Goal: Information Seeking & Learning: Learn about a topic

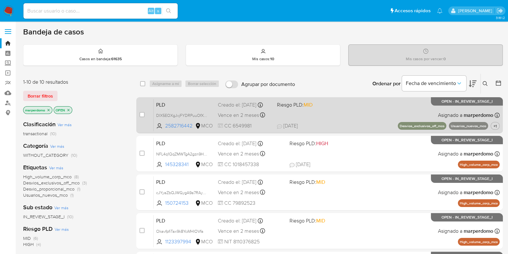
click at [167, 121] on div "PLD DIX5EOXgJvjFYDRPuuOfX5ka 2582716442 MCO Riesgo PLD: MID Creado el: 12/09/20…" at bounding box center [327, 115] width 346 height 32
click at [170, 126] on span "2582716442" at bounding box center [179, 125] width 29 height 7
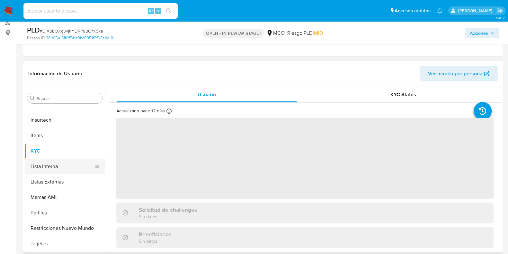
scroll to position [80, 0]
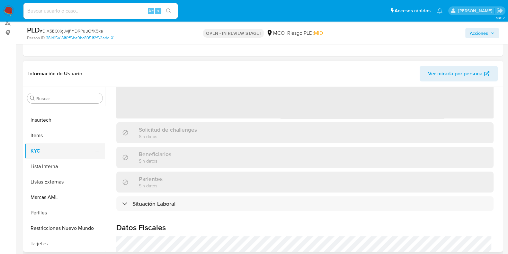
select select "10"
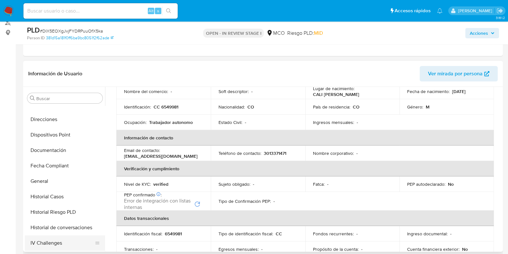
scroll to position [141, 0]
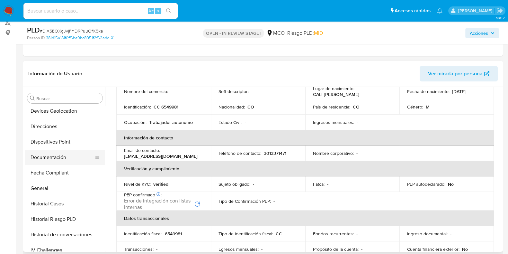
click at [57, 152] on button "Documentación" at bounding box center [62, 156] width 75 height 15
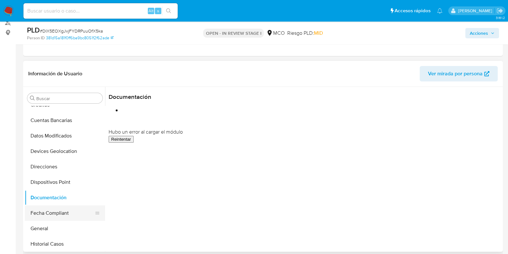
scroll to position [61, 0]
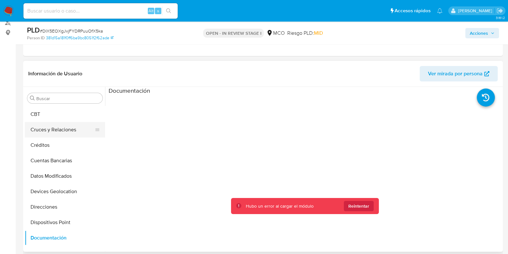
click at [65, 131] on button "Cruces y Relaciones" at bounding box center [62, 129] width 75 height 15
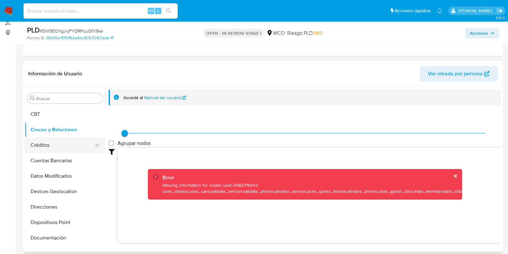
click at [49, 137] on button "Créditos" at bounding box center [62, 144] width 75 height 15
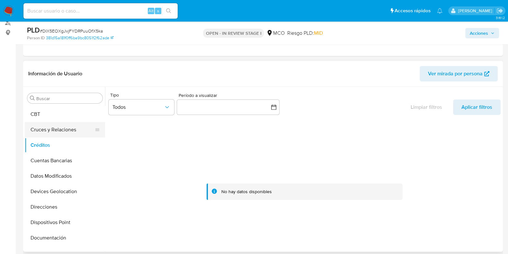
click at [62, 124] on button "Cruces y Relaciones" at bounding box center [62, 129] width 75 height 15
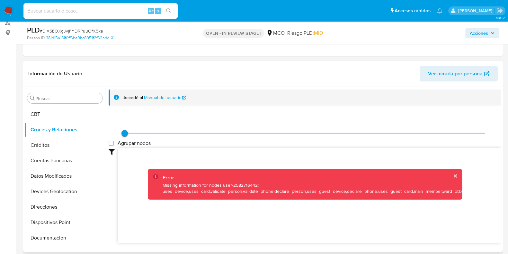
scroll to position [18, 0]
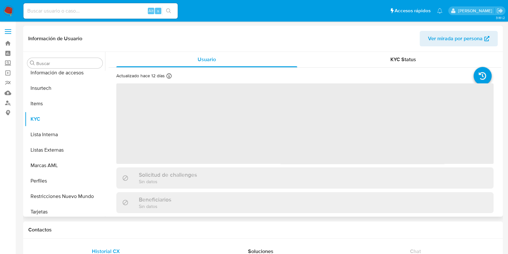
scroll to position [302, 0]
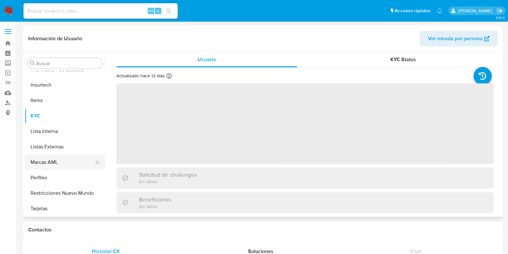
select select "10"
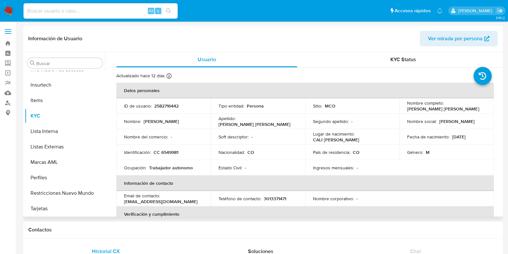
click at [453, 36] on span "Ver mirada por persona" at bounding box center [455, 38] width 55 height 15
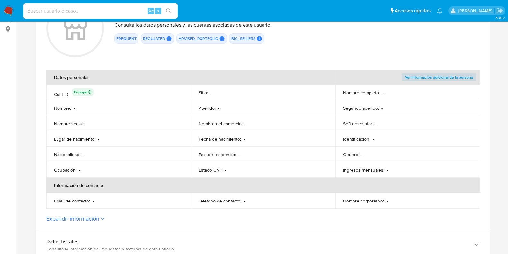
scroll to position [80, 0]
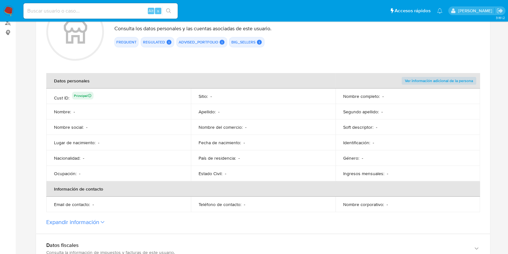
drag, startPoint x: 54, startPoint y: 112, endPoint x: 135, endPoint y: 137, distance: 84.3
click at [135, 137] on tbody "Cust ID : Principal Sitio : - Nombre completo : - Nombre : - Apellido : - Segun…" at bounding box center [263, 134] width 434 height 93
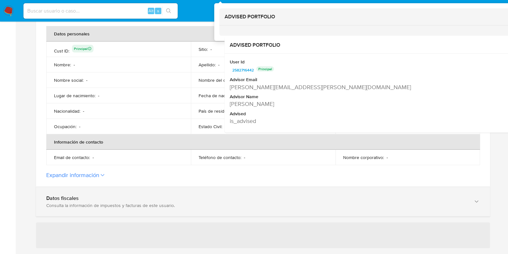
scroll to position [160, 0]
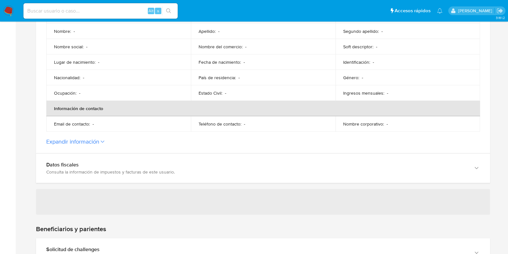
click at [303, 183] on section at bounding box center [263, 165] width 454 height 501
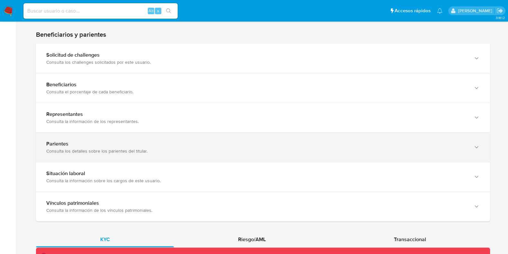
scroll to position [326, 0]
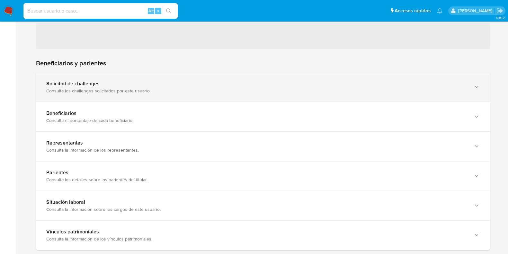
click at [83, 83] on div "Solicitud de challenges" at bounding box center [256, 83] width 421 height 6
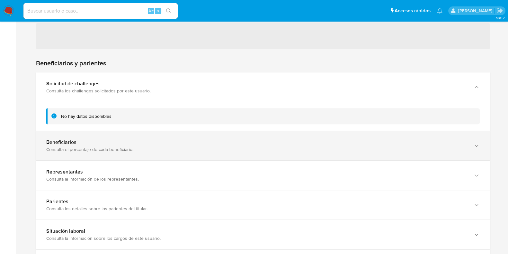
click at [69, 142] on div "Beneficiarios" at bounding box center [256, 142] width 421 height 6
click at [468, 144] on div "Beneficiarios Consulta el porcentaje de cada beneficiario." at bounding box center [263, 145] width 454 height 29
click at [80, 143] on div "Beneficiarios" at bounding box center [256, 142] width 421 height 6
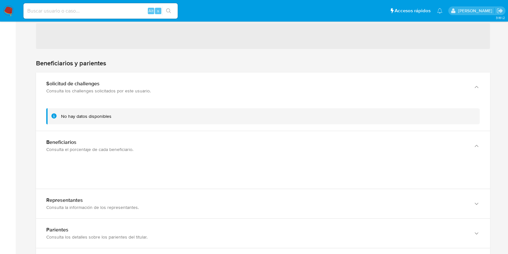
click at [81, 116] on div "No hay datos disponibles" at bounding box center [86, 116] width 50 height 6
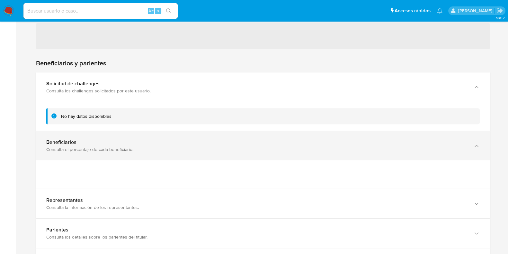
click at [76, 147] on div "Consulta el porcentaje de cada beneficiario." at bounding box center [256, 149] width 421 height 6
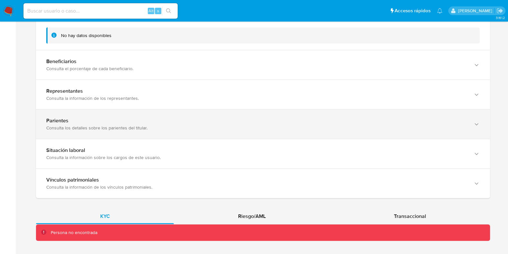
click at [71, 125] on div "Consulta los detalles sobre los parientes del titular." at bounding box center [256, 128] width 421 height 6
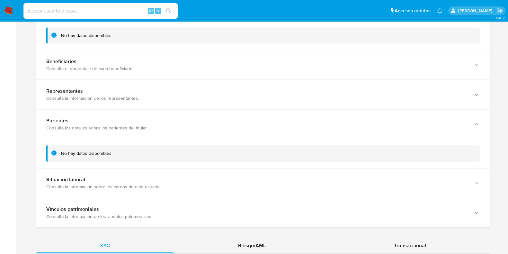
scroll to position [465, 0]
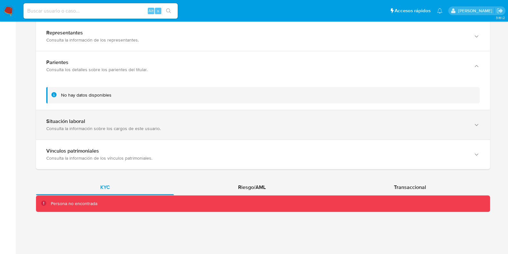
click at [71, 123] on div "Situación laboral" at bounding box center [256, 121] width 421 height 6
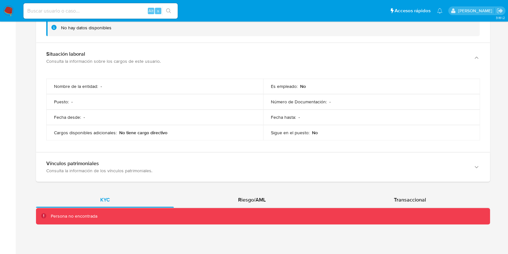
scroll to position [544, 0]
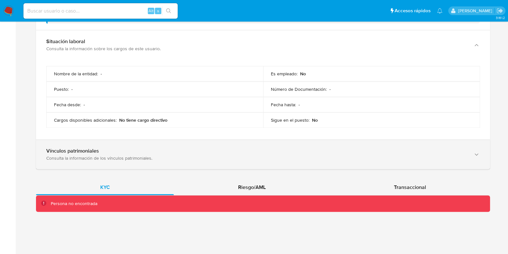
click at [106, 146] on div "Vínculos patrimoniales Consulta la información de los vínculos patrimoniales." at bounding box center [263, 153] width 454 height 29
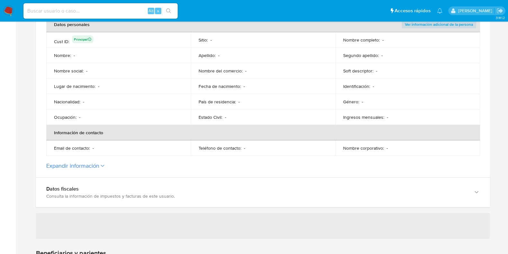
scroll to position [92, 0]
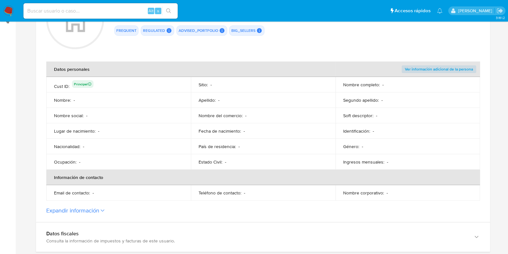
drag, startPoint x: 50, startPoint y: 67, endPoint x: 390, endPoint y: 157, distance: 352.0
click at [390, 157] on table "Datos personales Ver información adicional de la persona Cust ID : Principal Si…" at bounding box center [263, 130] width 434 height 139
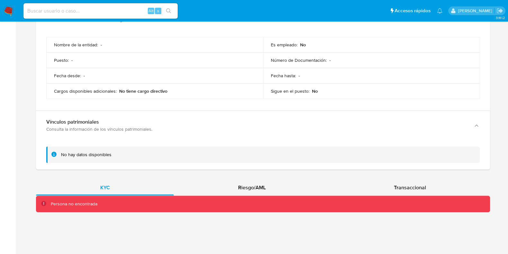
scroll to position [574, 0]
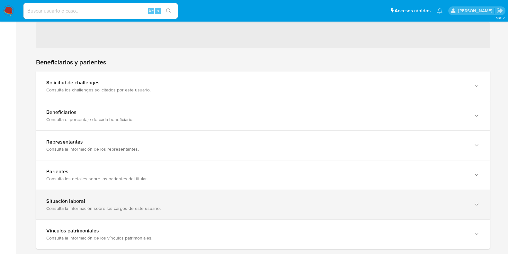
scroll to position [326, 0]
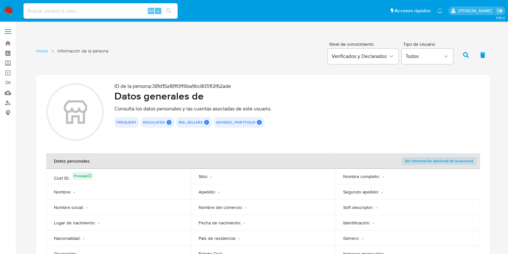
click at [103, 15] on input at bounding box center [100, 11] width 154 height 8
click at [116, 7] on input at bounding box center [100, 11] width 154 height 8
paste input "15HlhQOKHf7h682Vn359gz6I"
type input "15HlhQOKHf7h682Vn359gz6I"
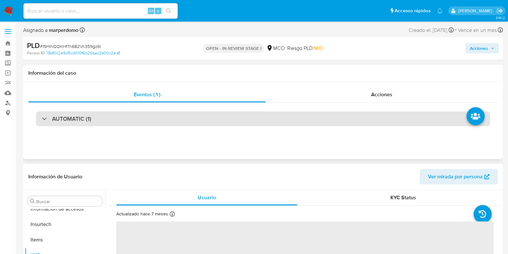
scroll to position [302, 0]
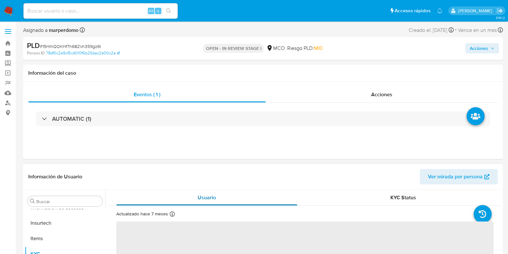
select select "10"
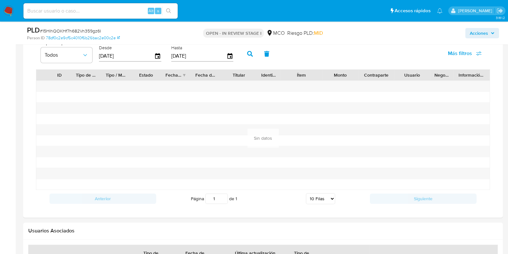
scroll to position [482, 0]
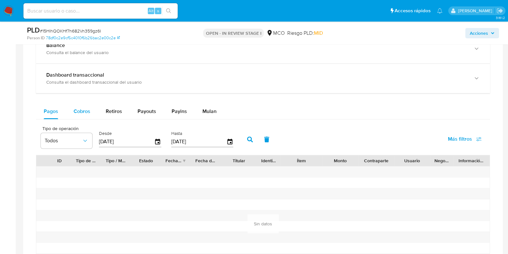
click at [93, 112] on button "Cobros" at bounding box center [82, 110] width 32 height 15
select select "10"
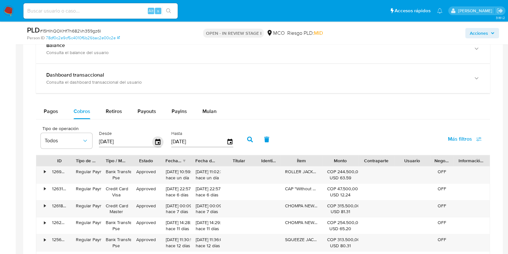
click at [156, 140] on icon "button" at bounding box center [157, 141] width 11 height 11
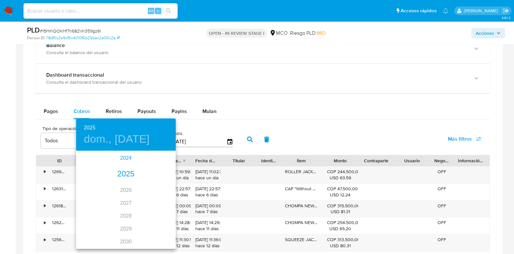
click at [119, 159] on div "2024" at bounding box center [126, 157] width 100 height 13
click at [160, 213] on div "sep." at bounding box center [159, 212] width 33 height 24
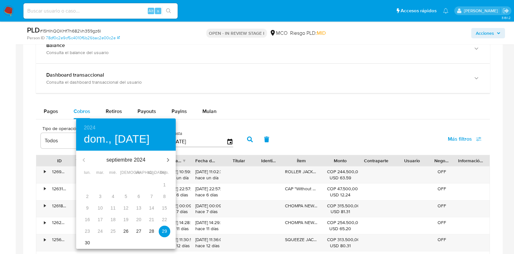
click at [129, 231] on span "26" at bounding box center [126, 231] width 12 height 6
type input "[DATE]"
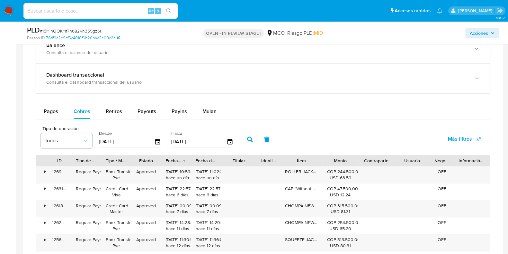
click at [247, 139] on icon "button" at bounding box center [250, 139] width 6 height 6
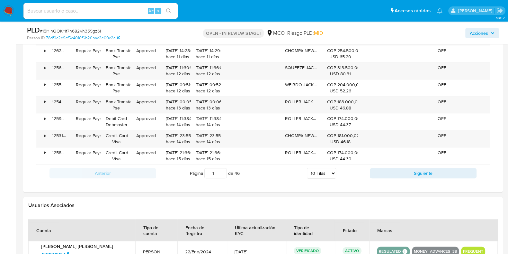
scroll to position [683, 0]
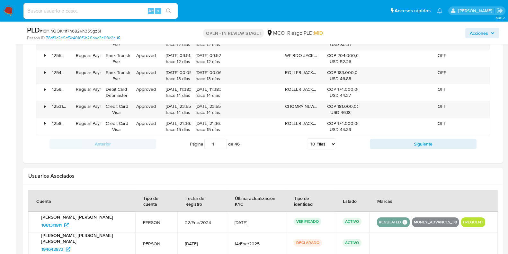
click at [325, 145] on select "5 Filas 10 Filas 20 Filas 25 Filas 50 Filas 100 Filas" at bounding box center [321, 143] width 29 height 11
select select "100"
click at [307, 138] on select "5 Filas 10 Filas 20 Filas 25 Filas 50 Filas 100 Filas" at bounding box center [321, 143] width 29 height 11
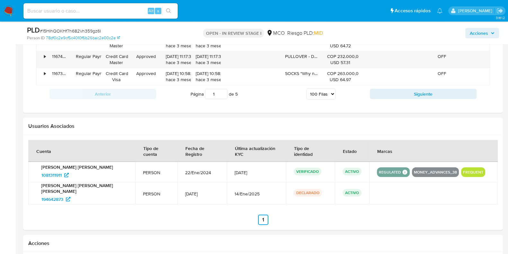
scroll to position [2266, 0]
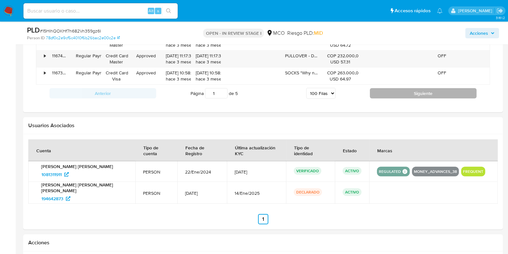
click at [409, 89] on button "Siguiente" at bounding box center [423, 93] width 107 height 10
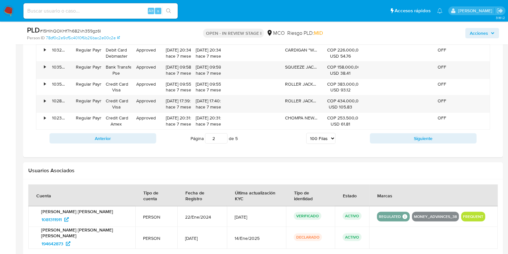
scroll to position [2230, 0]
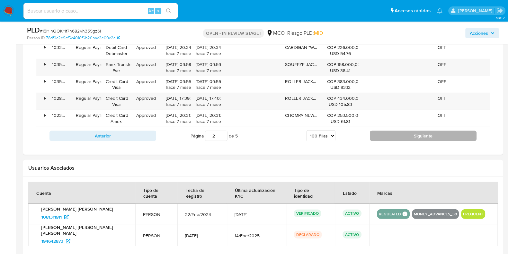
click at [426, 130] on button "Siguiente" at bounding box center [423, 135] width 107 height 10
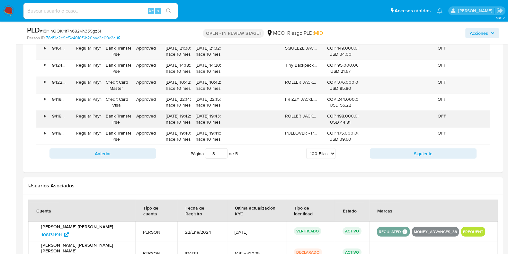
scroll to position [2224, 0]
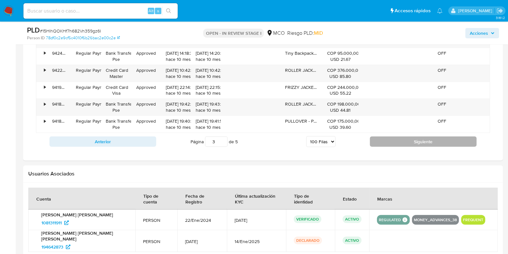
click at [435, 136] on button "Siguiente" at bounding box center [423, 141] width 107 height 10
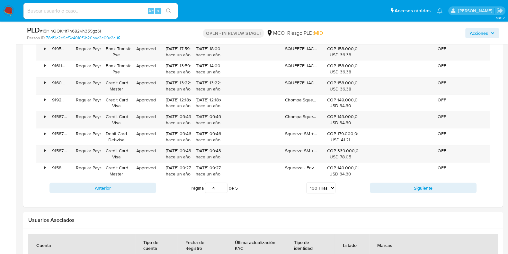
scroll to position [2200, 0]
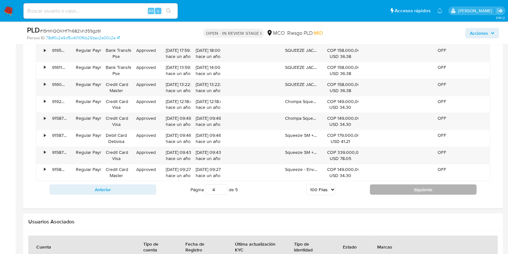
click at [434, 184] on button "Siguiente" at bounding box center [423, 189] width 107 height 10
type input "5"
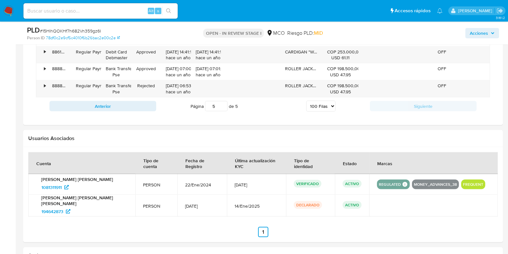
scroll to position [1563, 0]
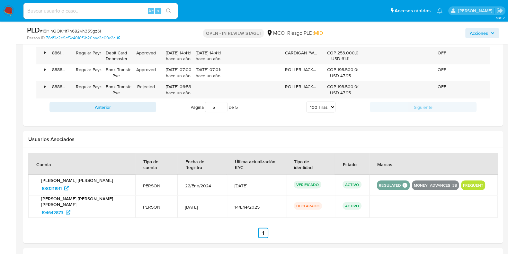
click at [132, 11] on input at bounding box center [100, 11] width 154 height 8
paste input "zvjMVnnoeIGdDvwxRAoP0Zum"
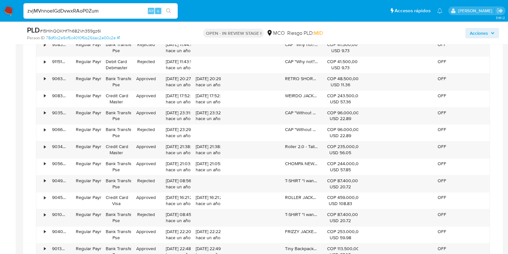
scroll to position [1201, 0]
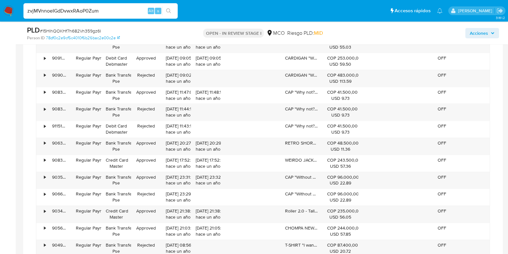
type input "zvjMVnnoeIGdDvwxRAoP0Zum"
